Goal: Task Accomplishment & Management: Manage account settings

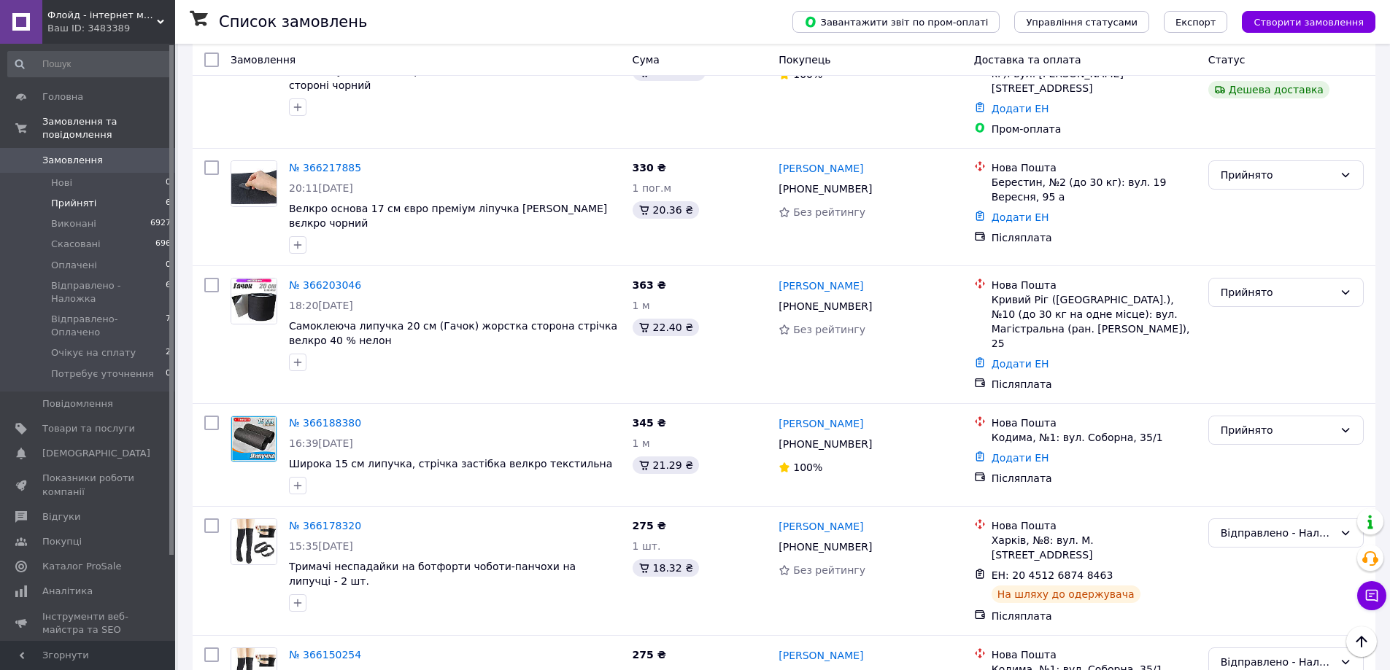
click at [98, 193] on li "Прийняті 6" at bounding box center [89, 203] width 179 height 20
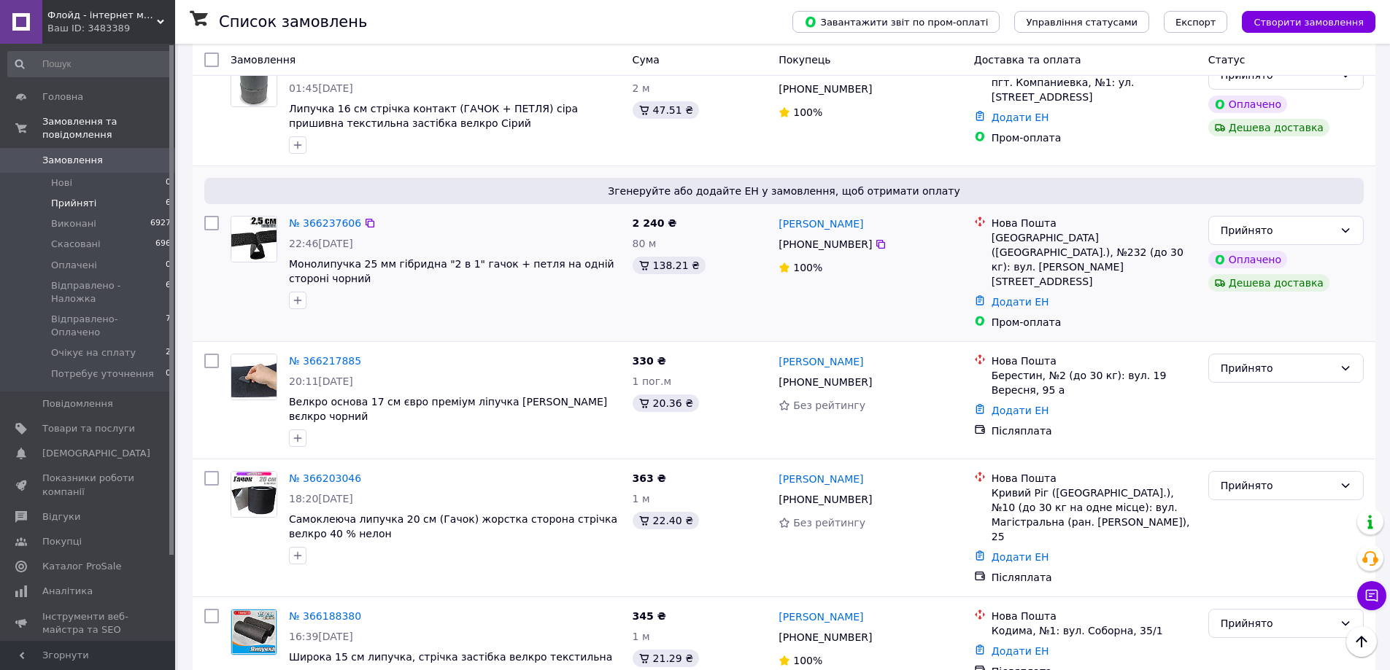
scroll to position [301, 0]
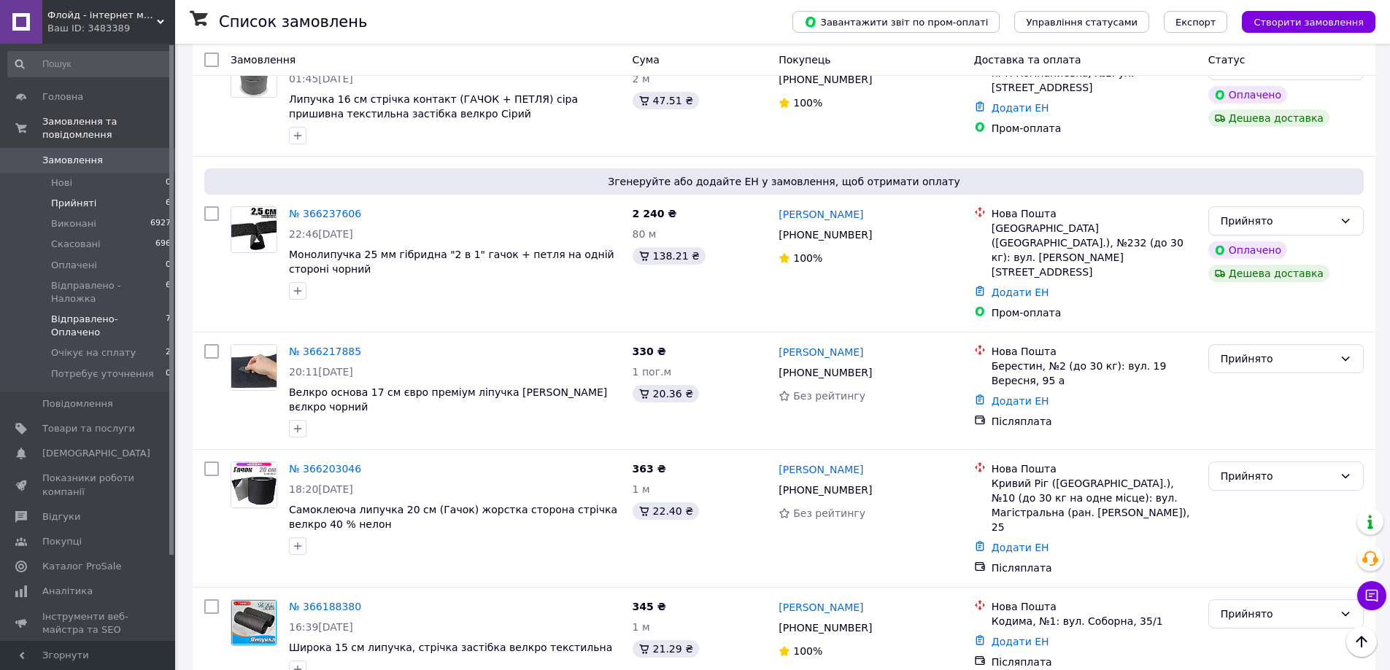
click at [93, 313] on span "Відправлено-Оплачено" at bounding box center [108, 326] width 115 height 26
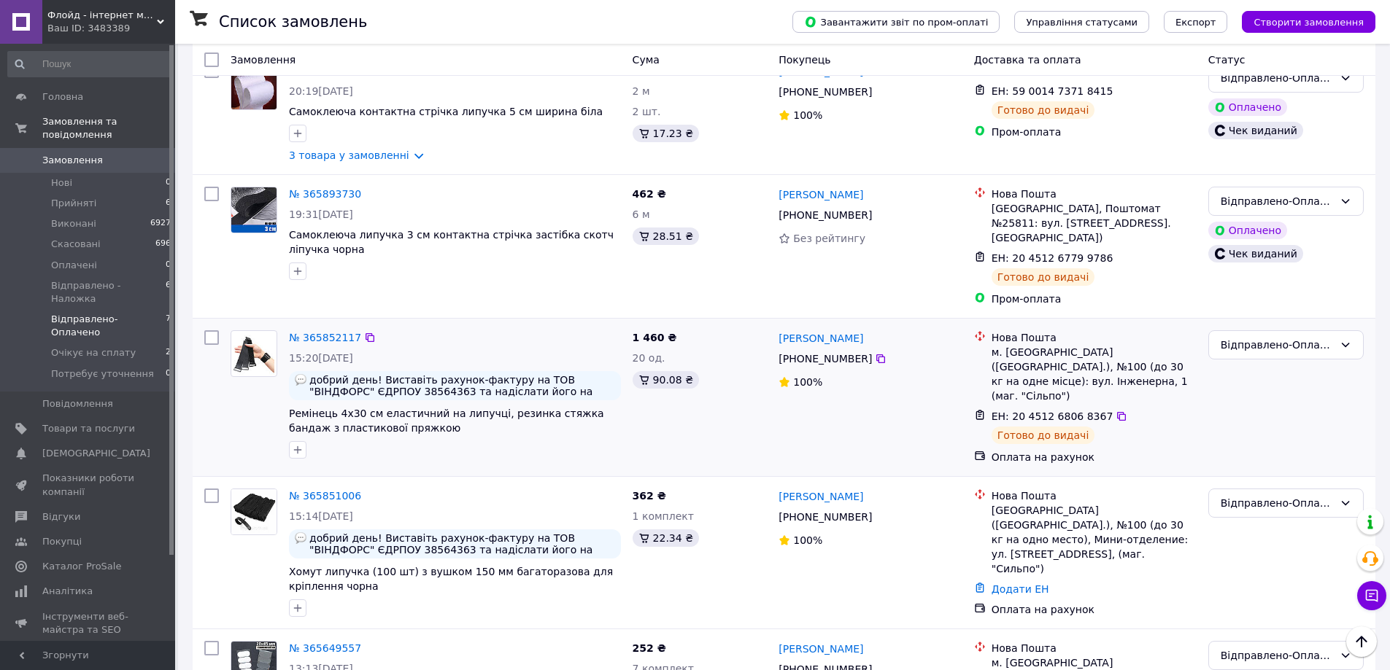
scroll to position [489, 0]
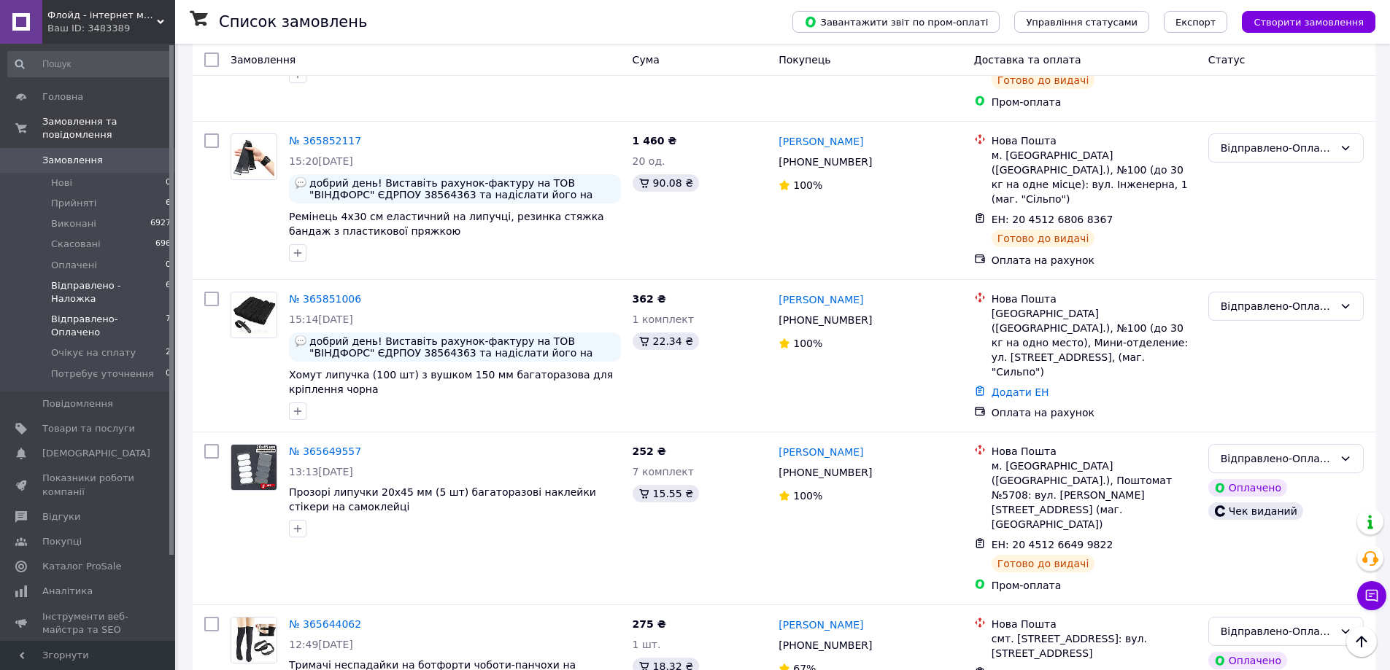
click at [140, 279] on span "Відправлено - Наложка" at bounding box center [108, 292] width 115 height 26
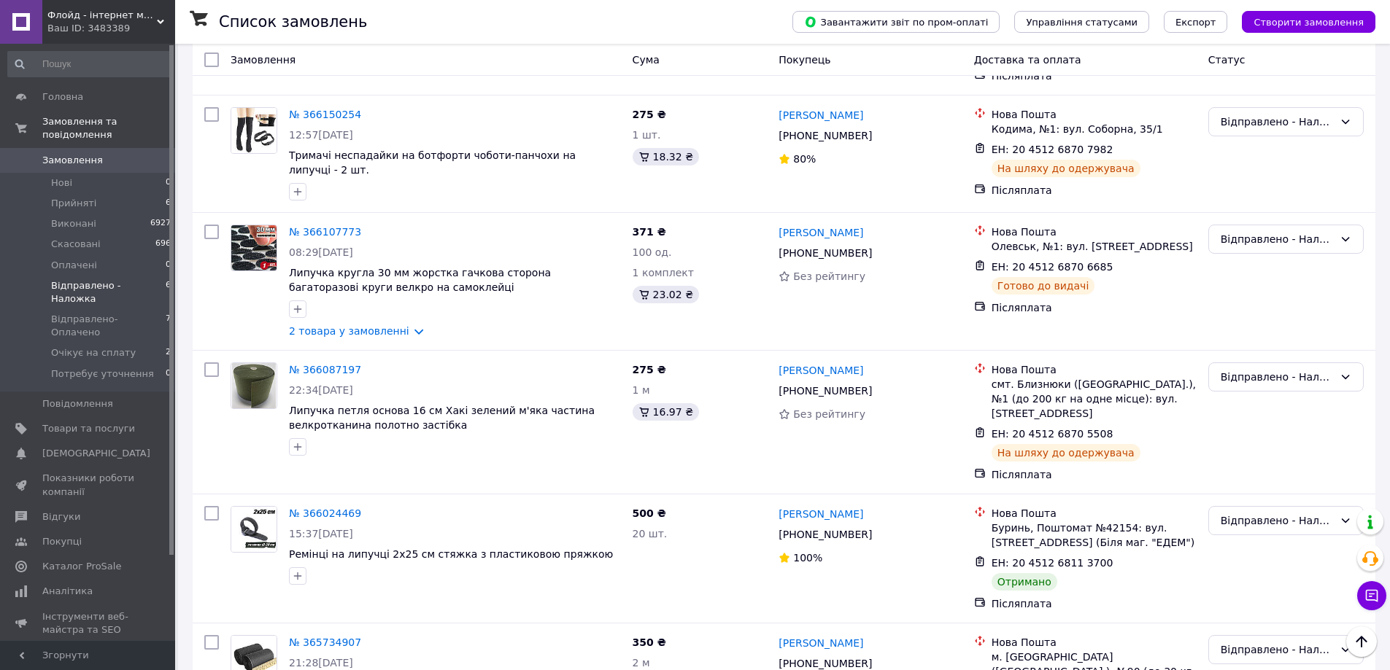
scroll to position [284, 0]
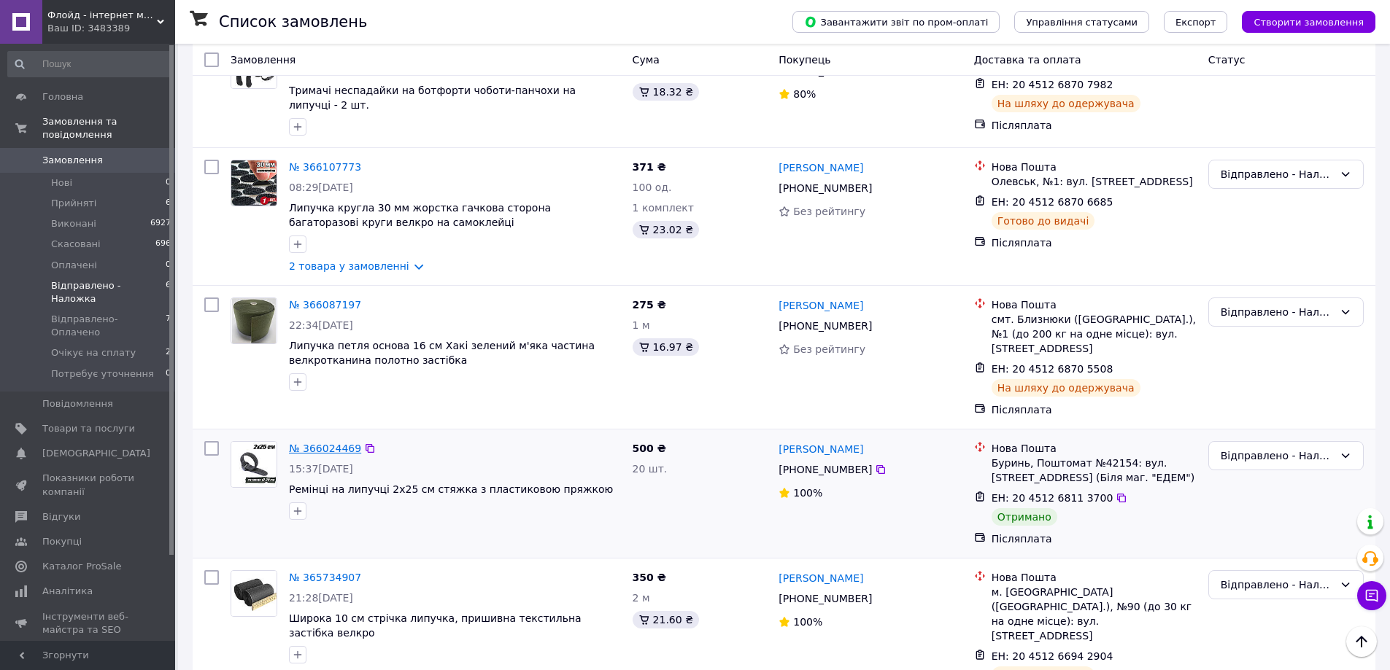
click at [331, 443] on link "№ 366024469" at bounding box center [325, 449] width 72 height 12
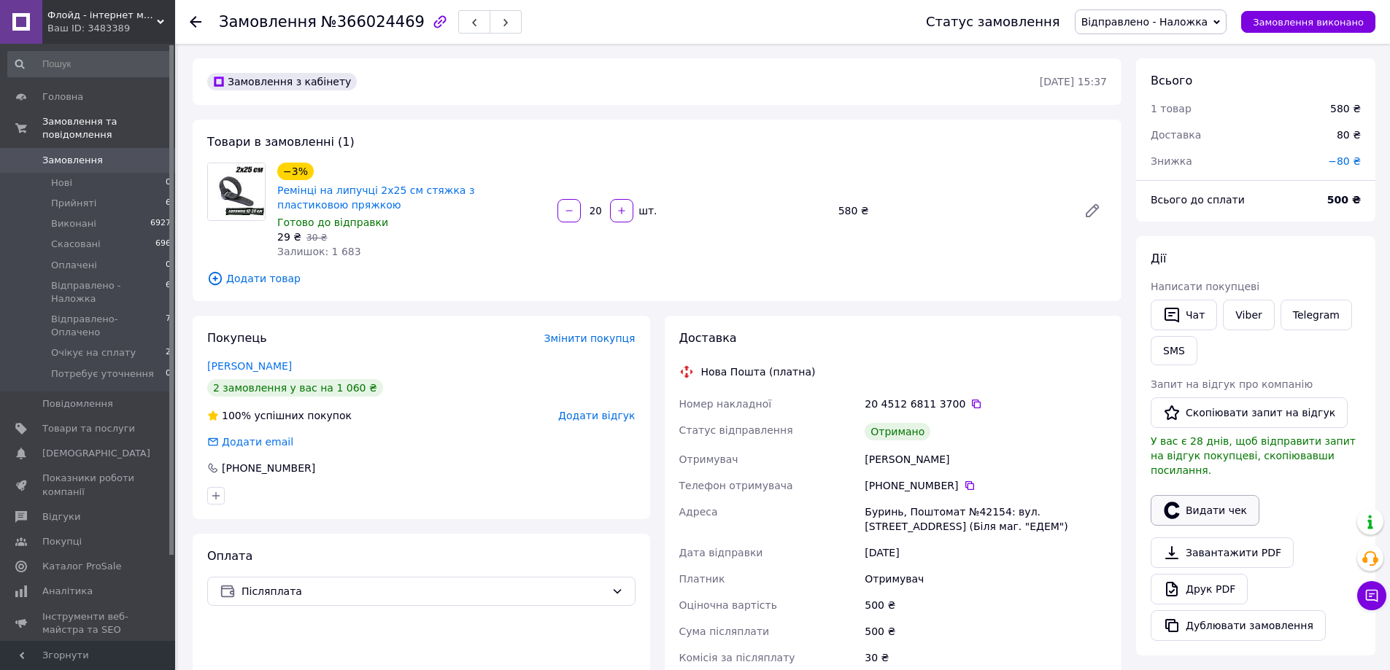
click at [1201, 495] on button "Видати чек" at bounding box center [1204, 510] width 109 height 31
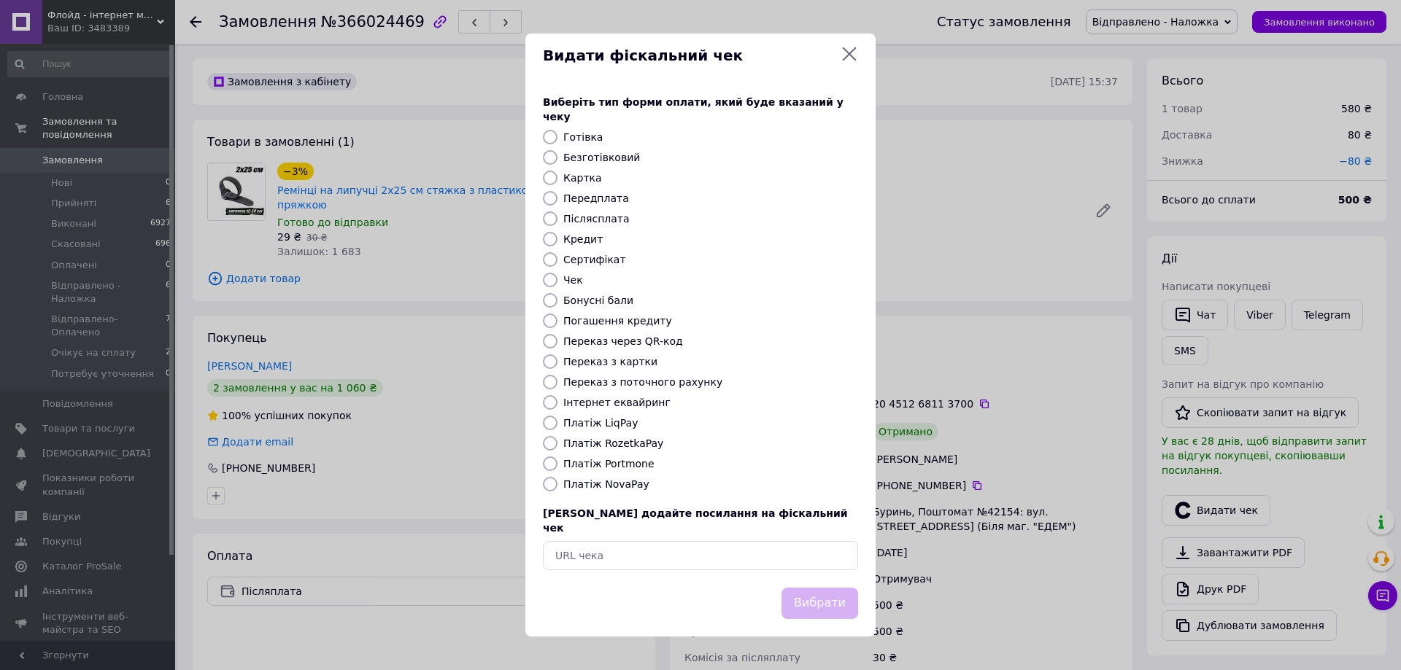
click at [595, 483] on label "Платіж NovaPay" at bounding box center [606, 485] width 86 height 12
click at [557, 483] on input "Платіж NovaPay" at bounding box center [550, 484] width 15 height 15
radio input "true"
click at [837, 588] on button "Вибрати" at bounding box center [819, 603] width 77 height 31
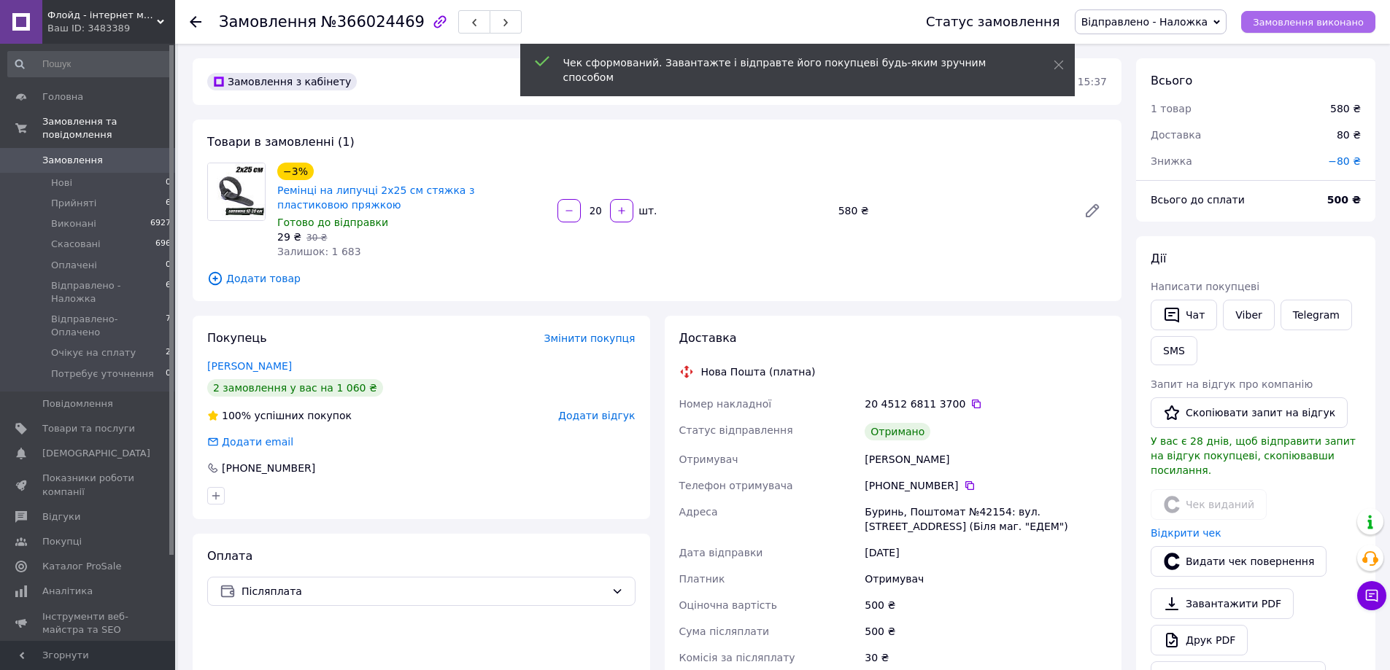
click at [1316, 23] on span "Замовлення виконано" at bounding box center [1308, 22] width 111 height 11
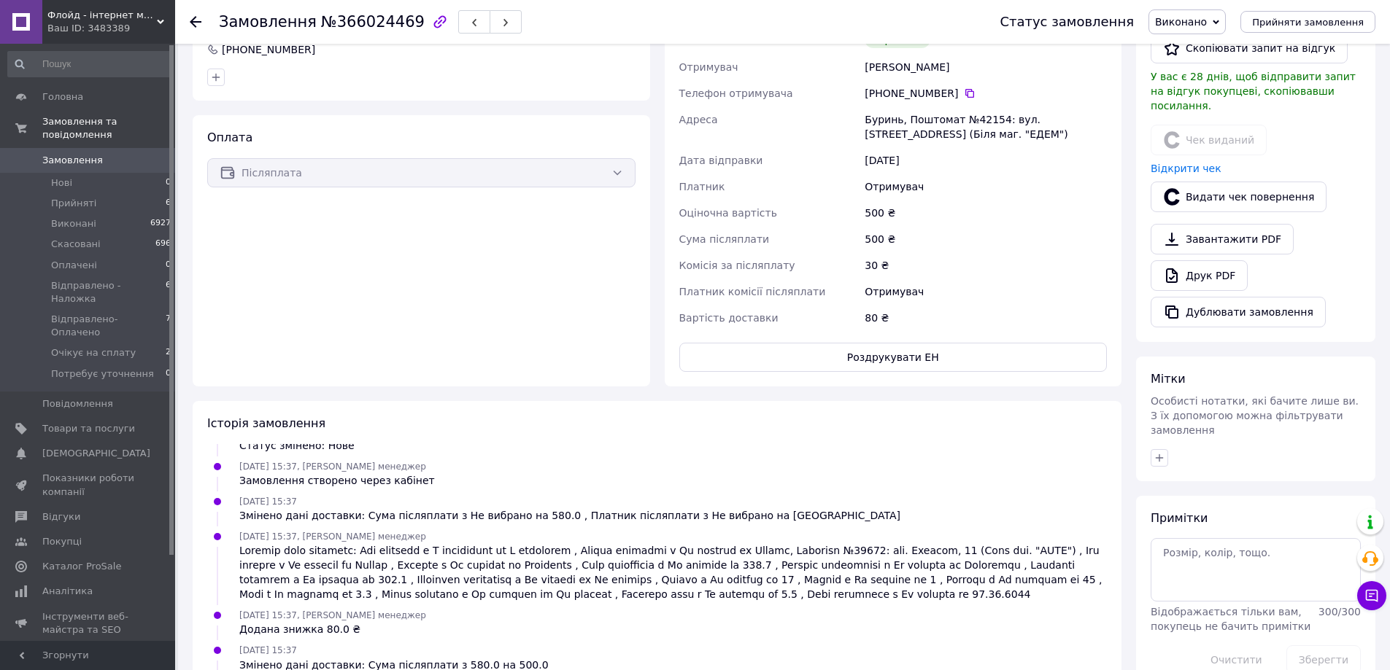
scroll to position [73, 0]
